Goal: Task Accomplishment & Management: Complete application form

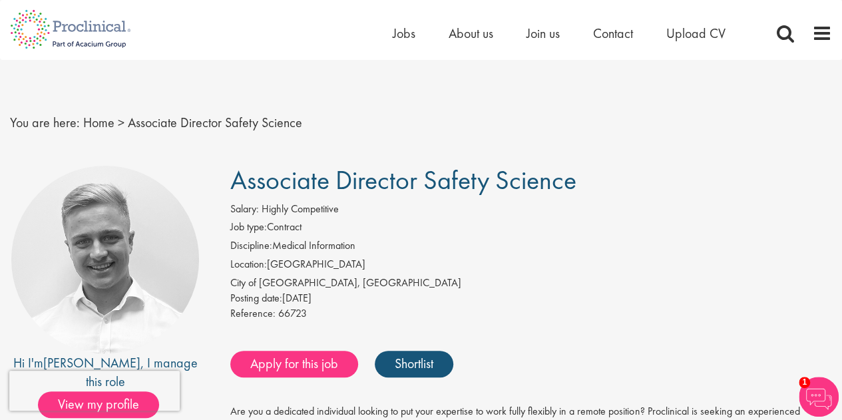
scroll to position [57, 0]
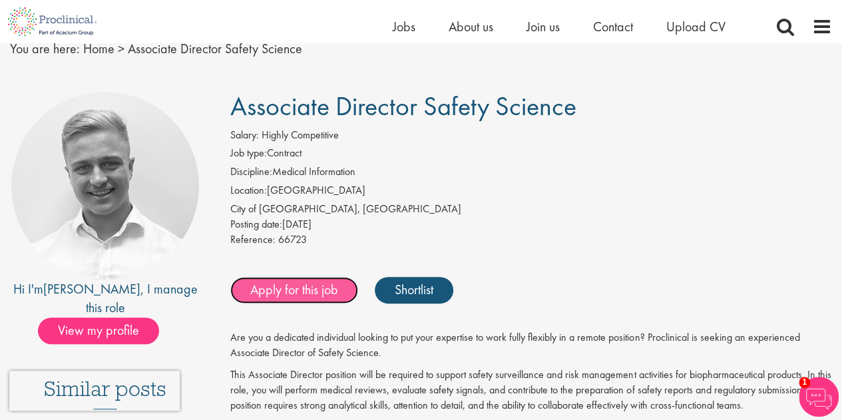
click at [311, 295] on link "Apply for this job" at bounding box center [294, 290] width 128 height 27
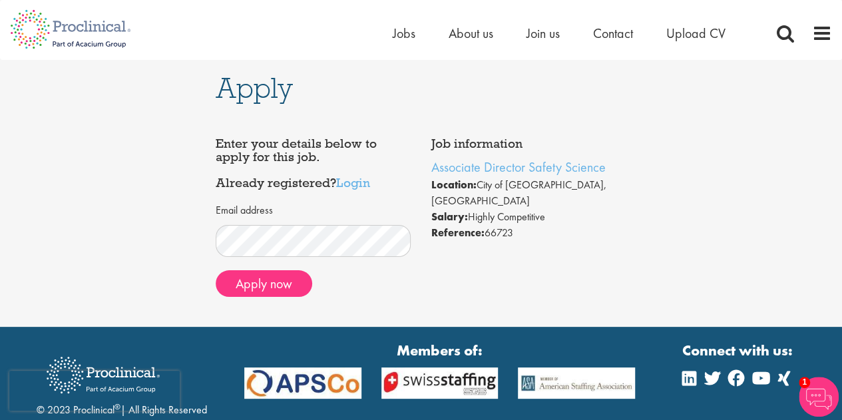
click at [332, 223] on div "Email address" at bounding box center [314, 230] width 196 height 54
click at [291, 285] on button "Apply now" at bounding box center [264, 283] width 96 height 27
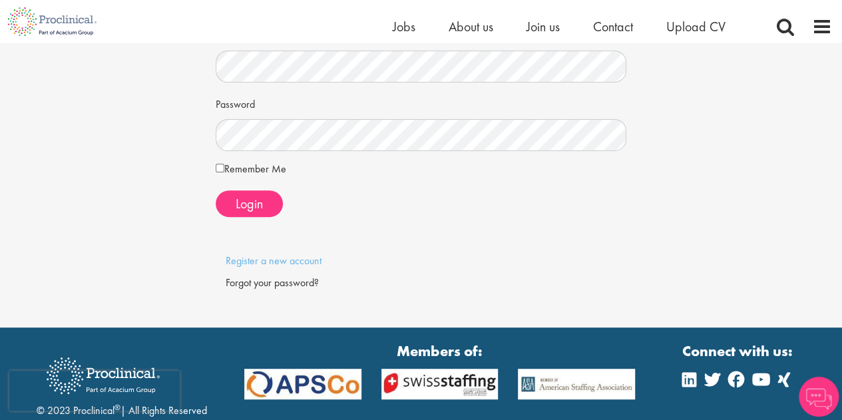
scroll to position [52, 0]
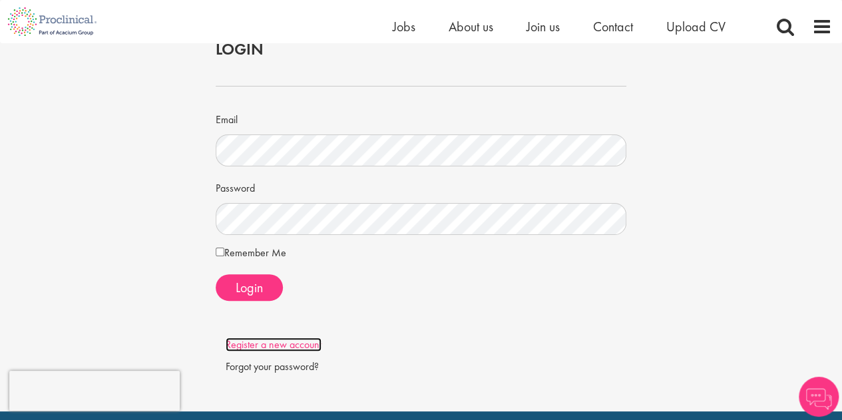
click at [287, 346] on link "Register a new account" at bounding box center [274, 344] width 96 height 14
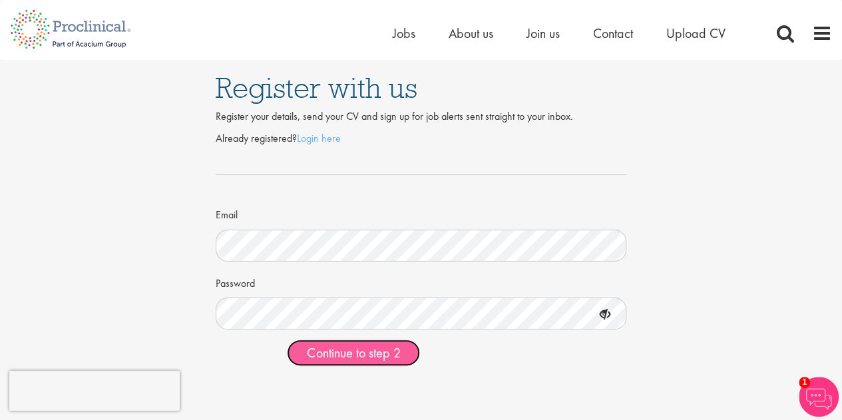
click at [381, 353] on span "Continue to step 2" at bounding box center [353, 352] width 93 height 17
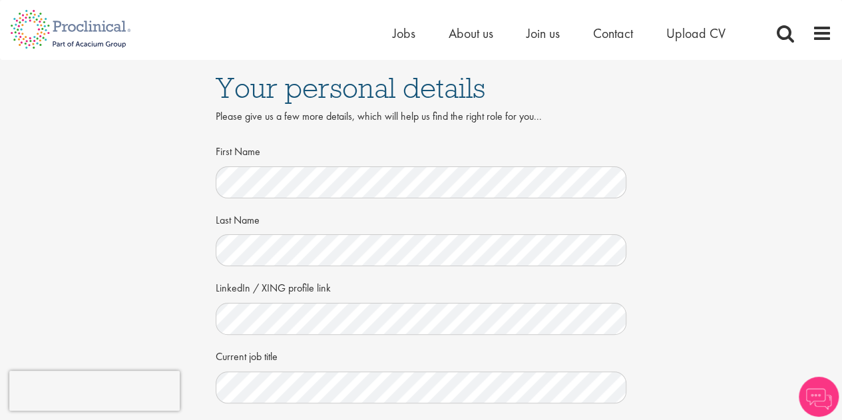
click at [457, 158] on div "First Name" at bounding box center [421, 169] width 411 height 59
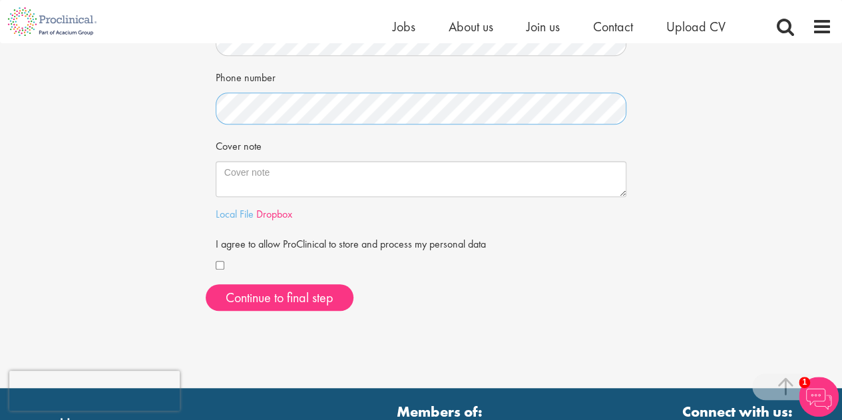
scroll to position [331, 0]
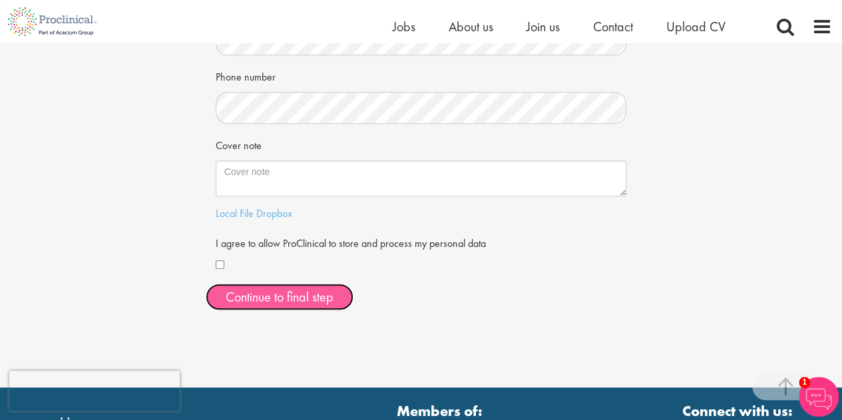
click at [239, 300] on button "Continue to final step" at bounding box center [280, 296] width 148 height 27
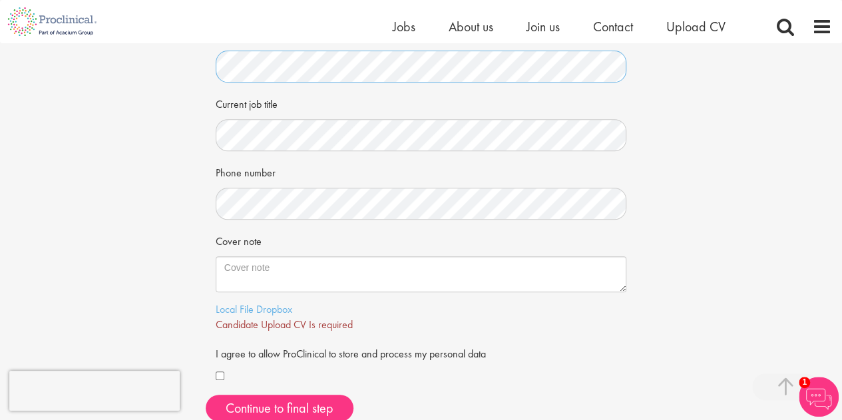
scroll to position [236, 0]
click at [310, 317] on span "Candidate Upload CV Is required" at bounding box center [284, 324] width 137 height 14
click at [264, 329] on span "Candidate Upload CV Is required" at bounding box center [284, 324] width 137 height 14
click at [255, 317] on span "Candidate Upload CV Is required" at bounding box center [284, 324] width 137 height 14
click at [237, 305] on link "Local File" at bounding box center [235, 308] width 38 height 14
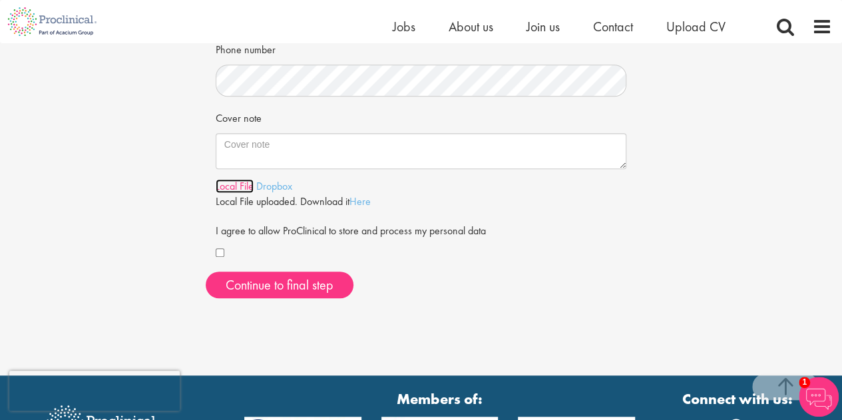
scroll to position [359, 0]
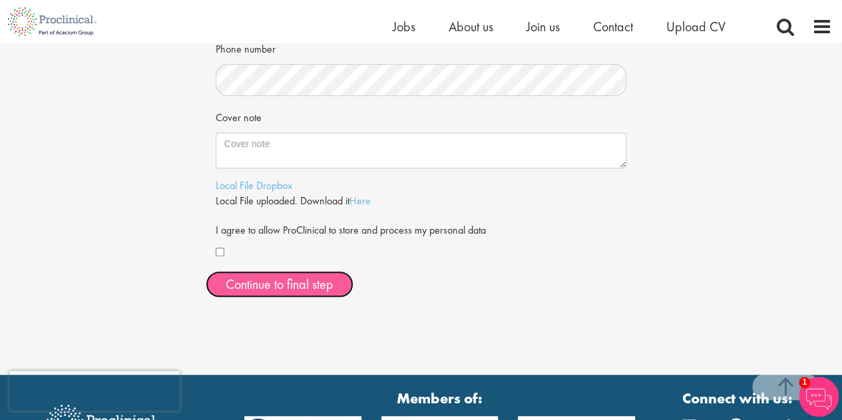
click at [304, 289] on span "Continue to final step" at bounding box center [280, 284] width 108 height 17
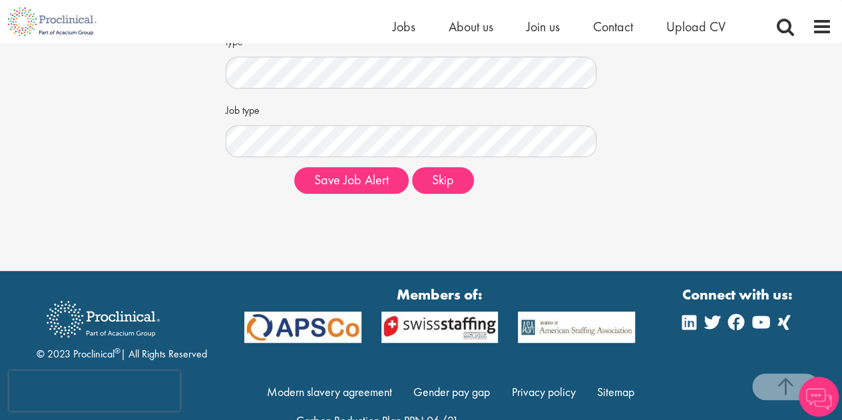
scroll to position [311, 0]
